Goal: Find specific page/section: Find specific page/section

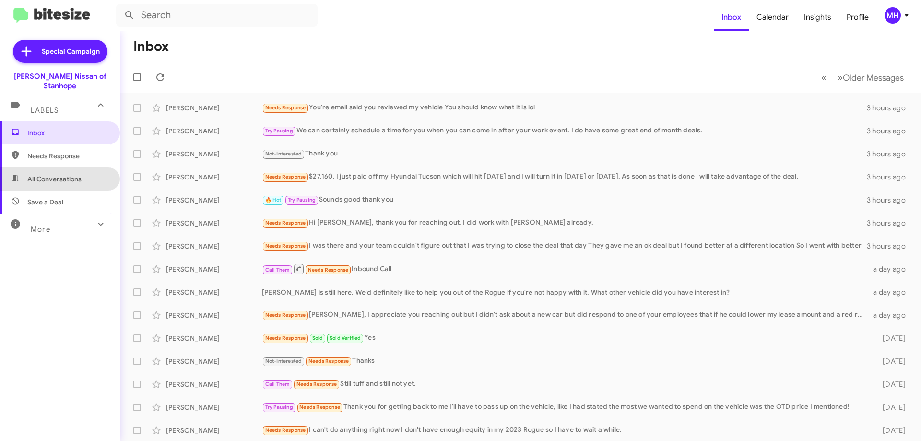
click at [59, 174] on span "All Conversations" at bounding box center [54, 179] width 54 height 10
type input "in:all-conversations"
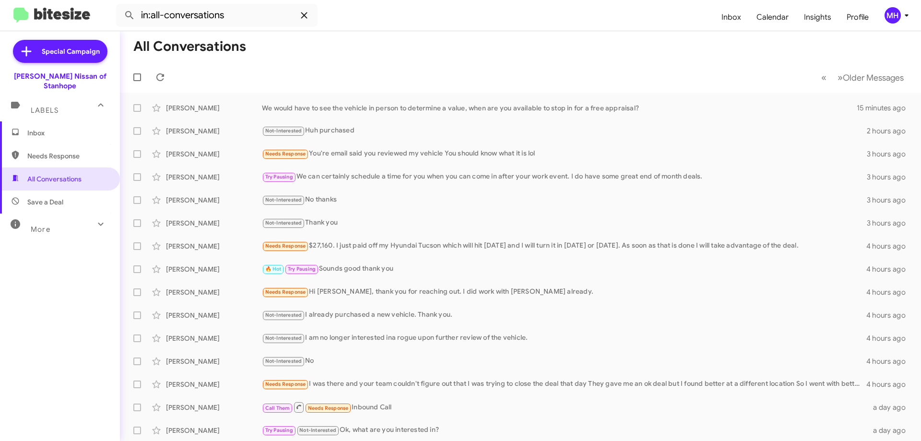
click at [305, 14] on icon at bounding box center [304, 15] width 6 height 6
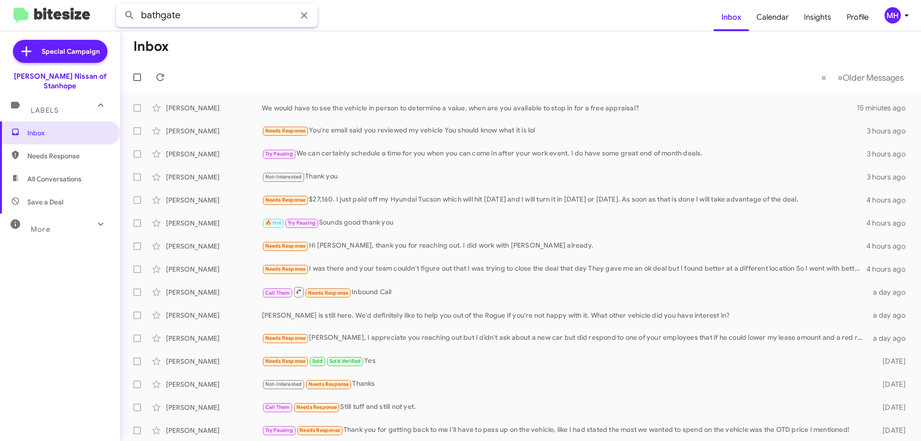
click at [120, 6] on button at bounding box center [129, 15] width 19 height 19
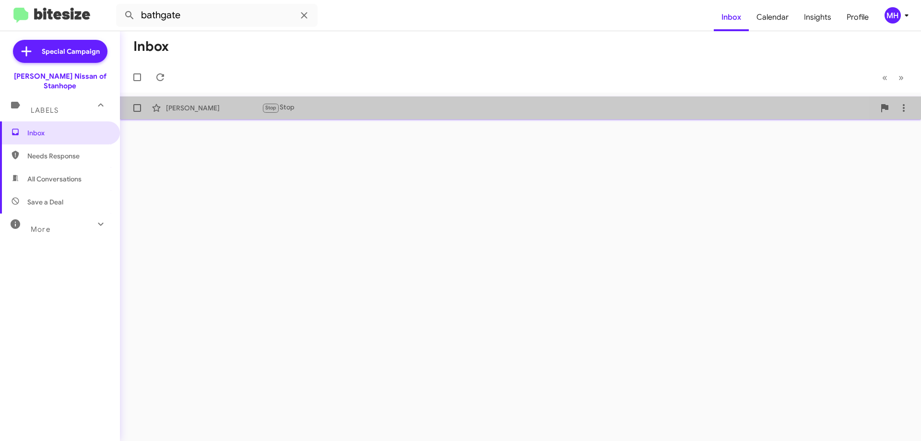
click at [408, 103] on div "Stop Stop" at bounding box center [568, 107] width 613 height 11
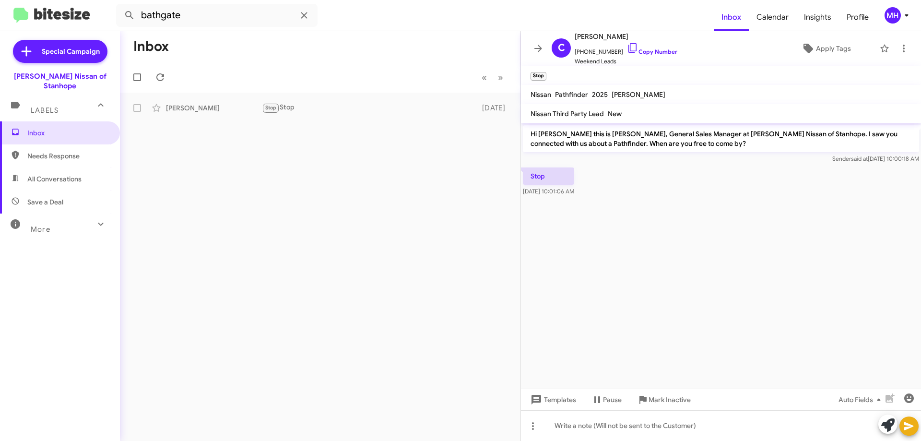
click at [55, 167] on span "All Conversations" at bounding box center [60, 178] width 120 height 23
type input "in:all-conversations"
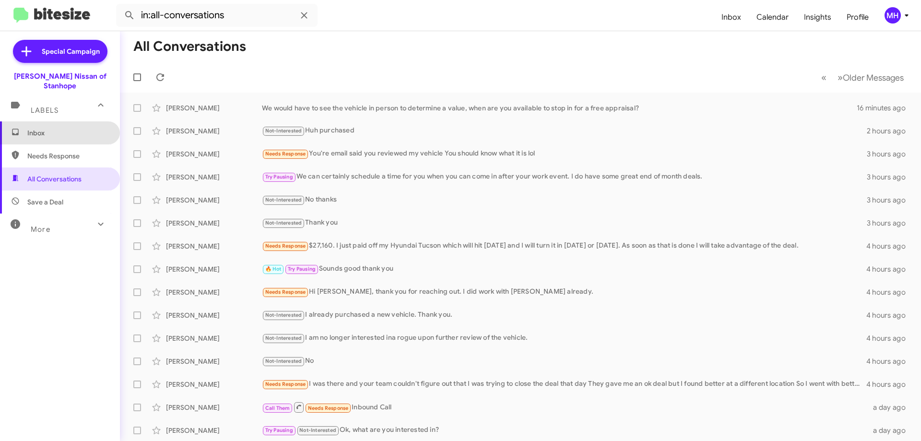
click at [60, 128] on span "Inbox" at bounding box center [68, 133] width 82 height 10
